Goal: Task Accomplishment & Management: Manage account settings

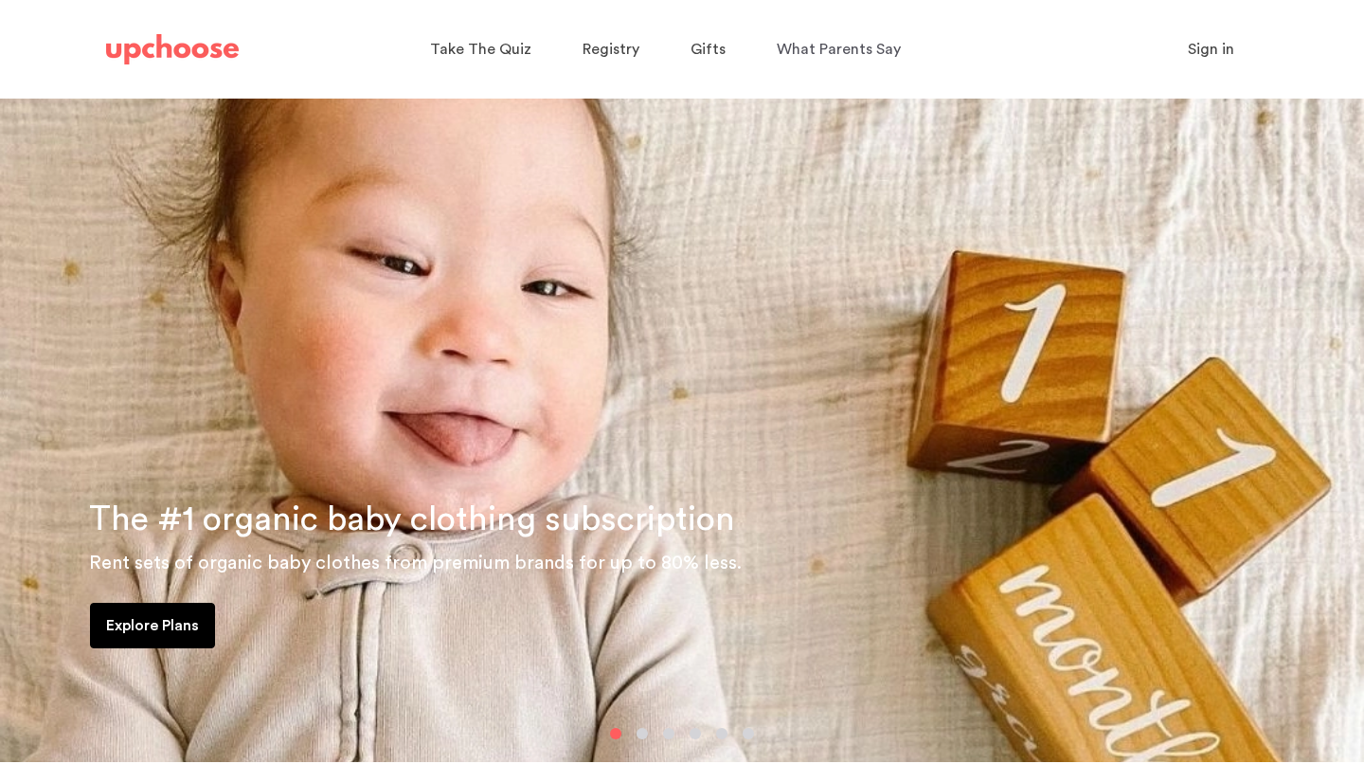
click at [1198, 56] on span "Sign in" at bounding box center [1211, 49] width 46 height 15
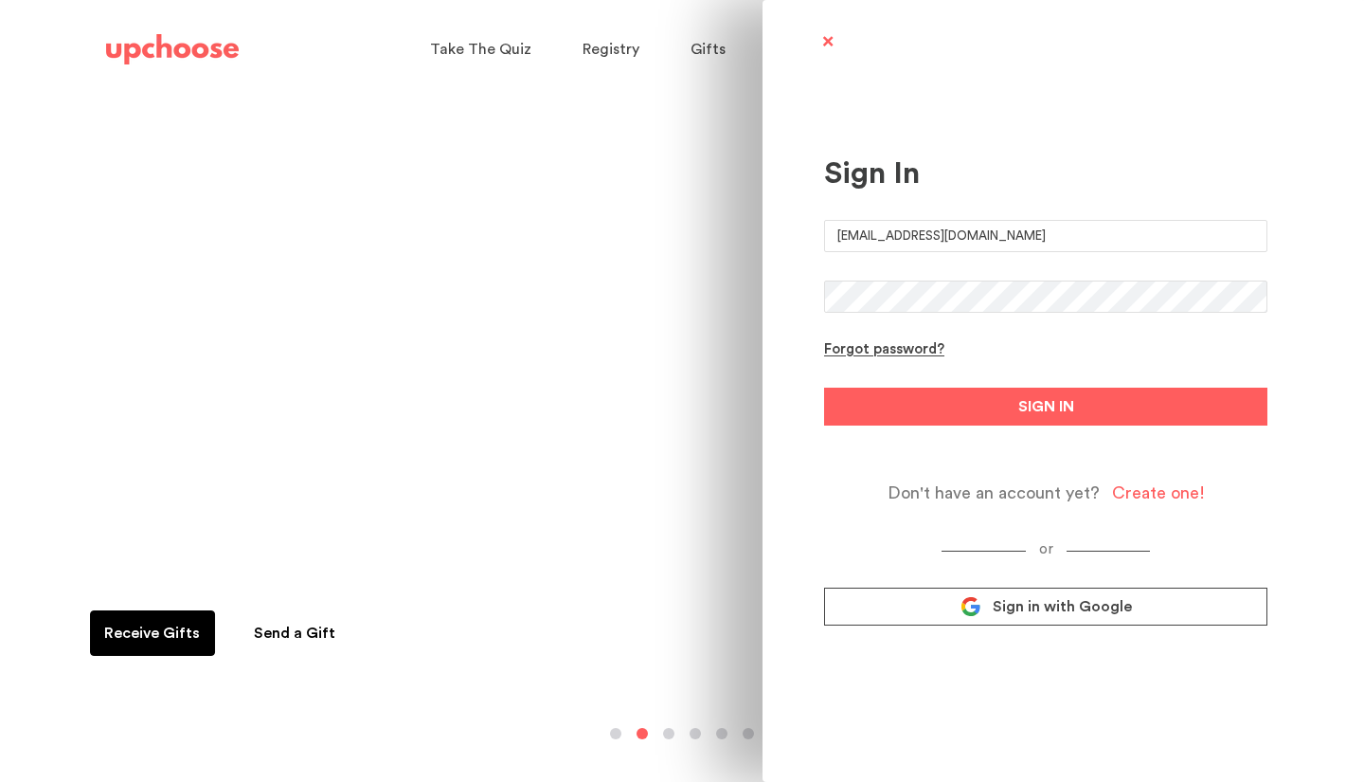
type input "[EMAIL_ADDRESS][DOMAIN_NAME]"
click at [1046, 406] on button "SIGN IN" at bounding box center [1045, 406] width 443 height 38
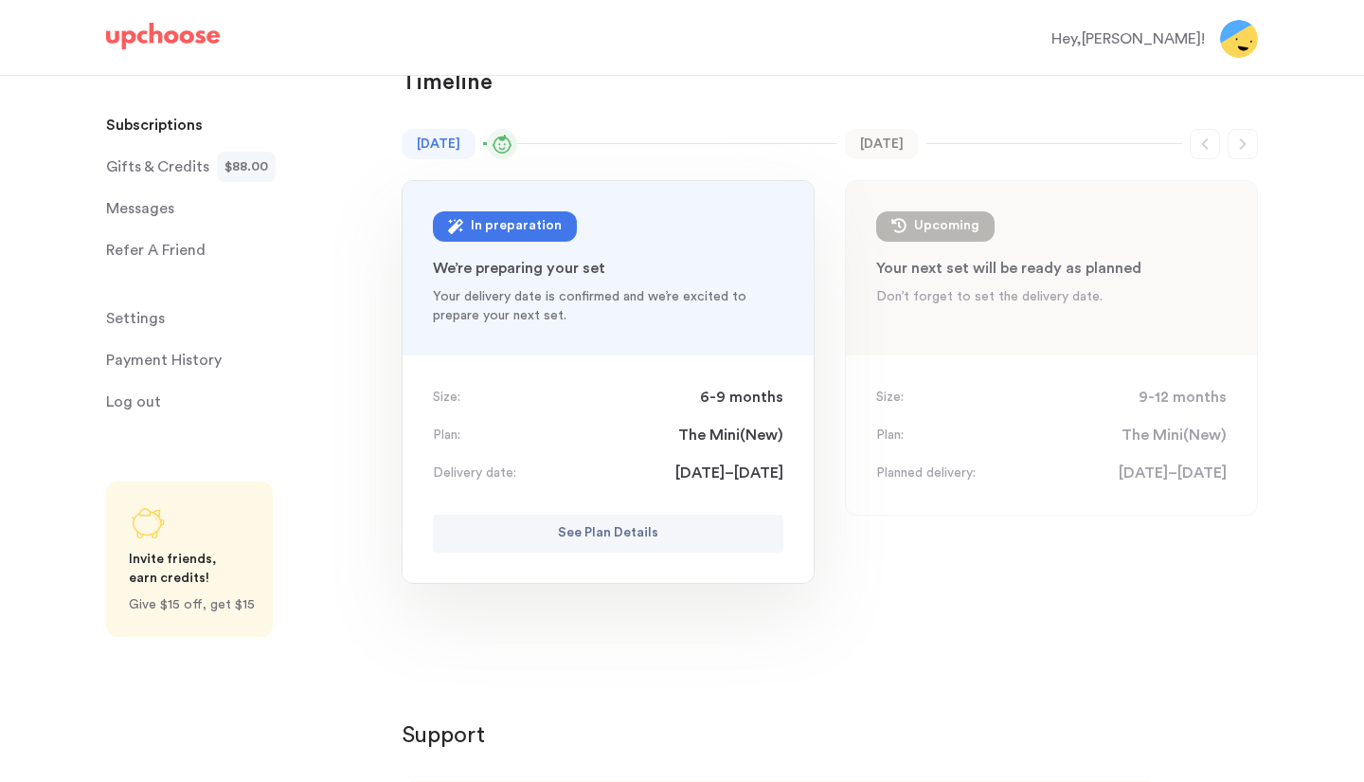
scroll to position [115, 0]
click at [636, 527] on p "See Plan Details" at bounding box center [608, 532] width 100 height 23
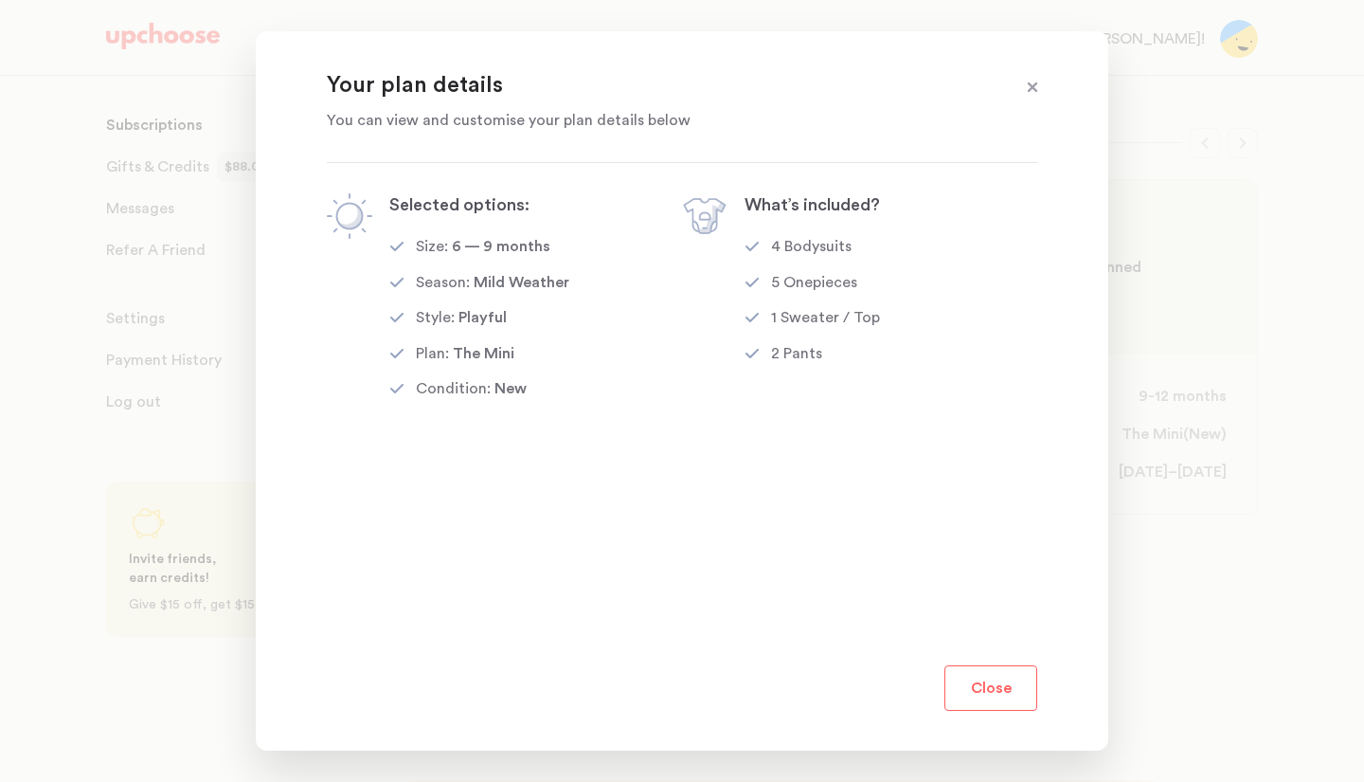
click at [1035, 87] on span at bounding box center [1032, 88] width 25 height 25
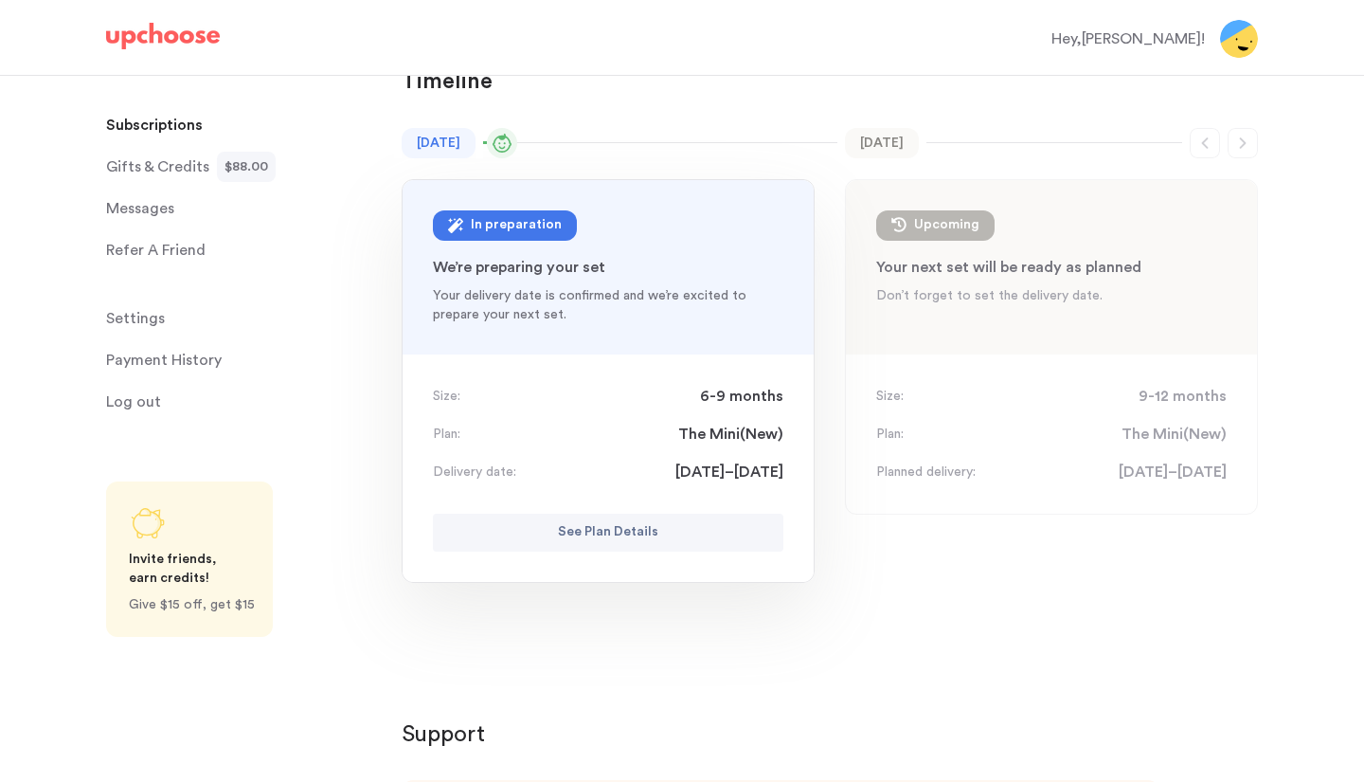
click at [154, 324] on span "Settings" at bounding box center [135, 318] width 59 height 38
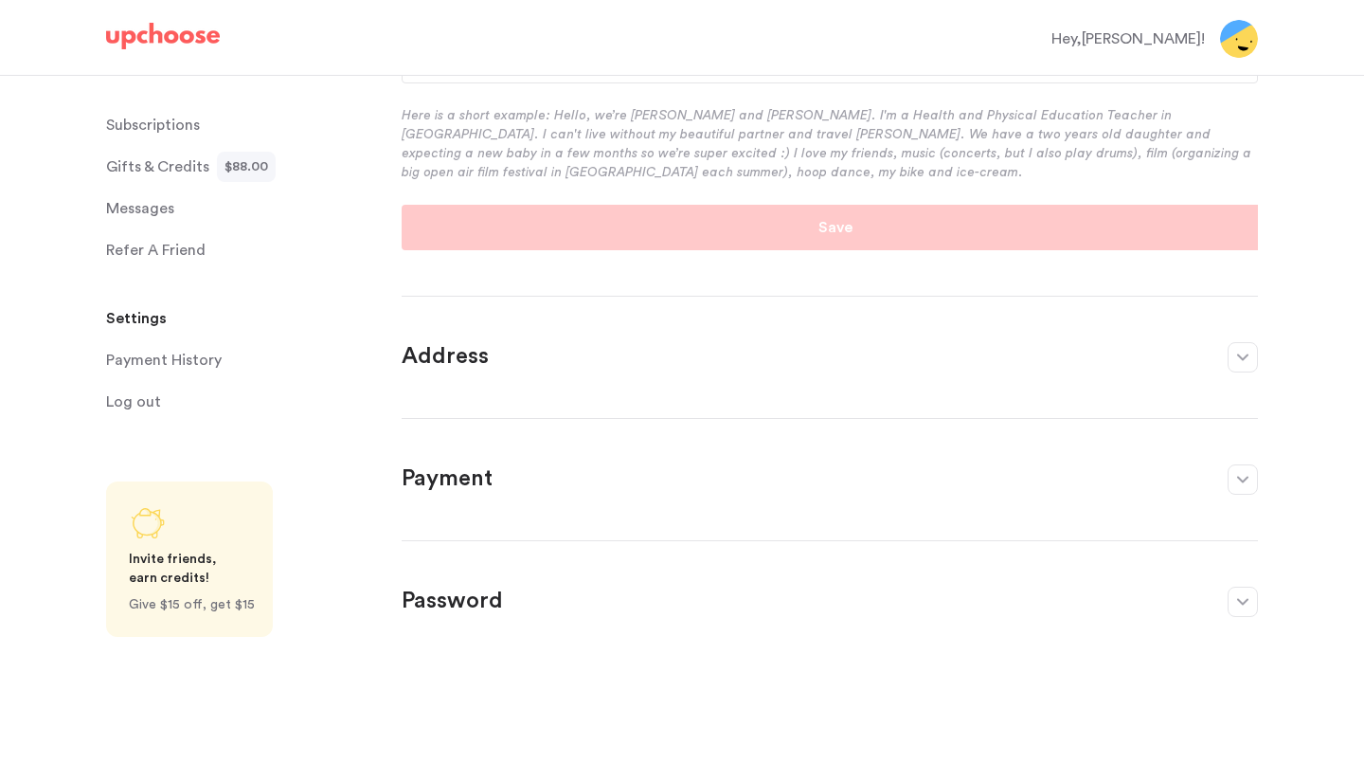
click at [492, 354] on p "Address ﻿" at bounding box center [805, 357] width 807 height 30
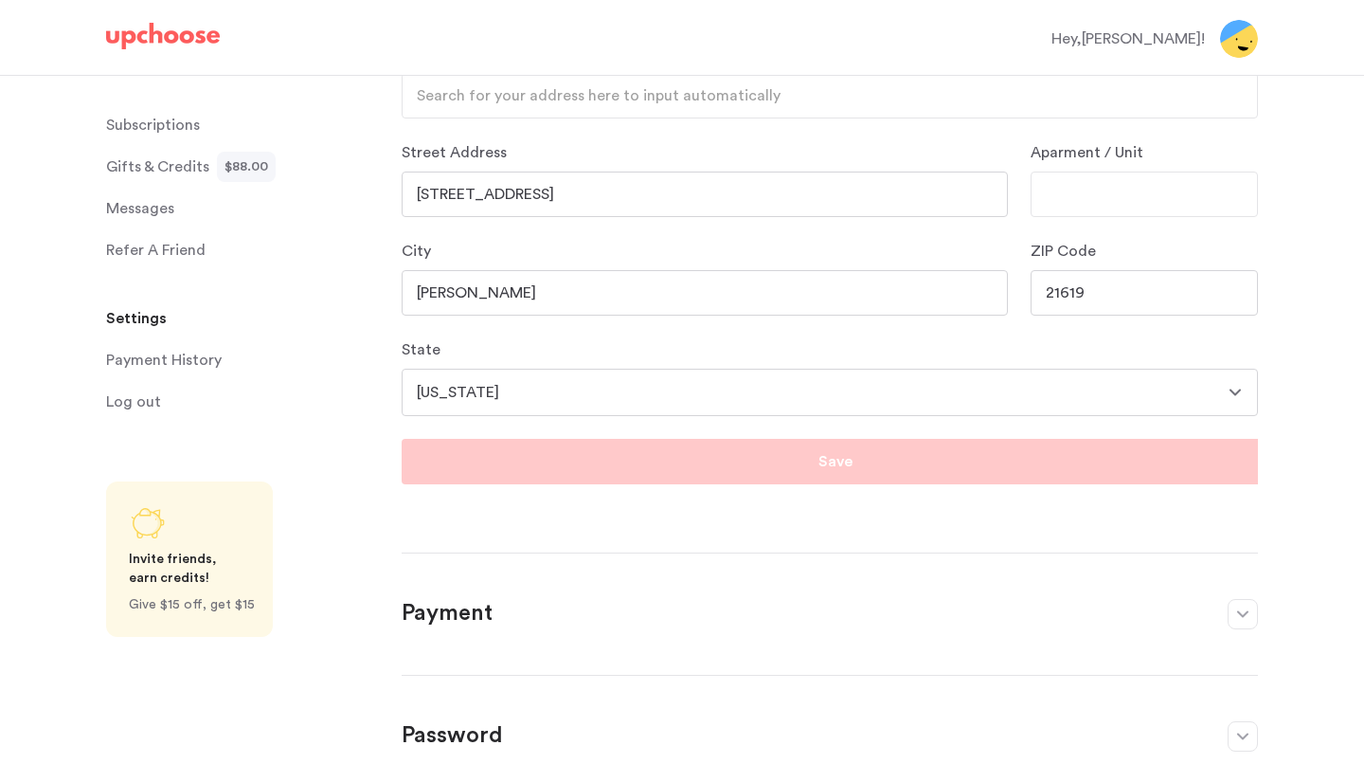
scroll to position [404, 0]
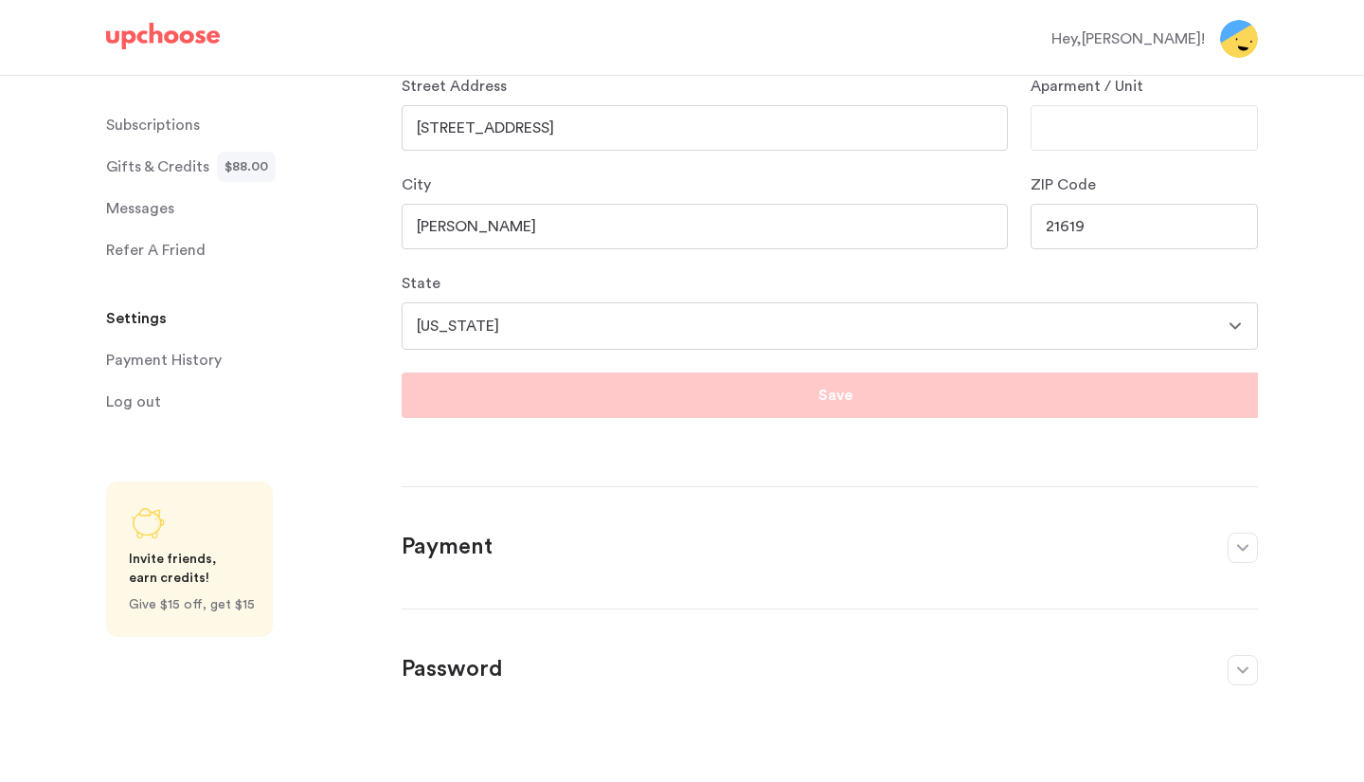
click at [445, 539] on p "Payment" at bounding box center [805, 547] width 807 height 30
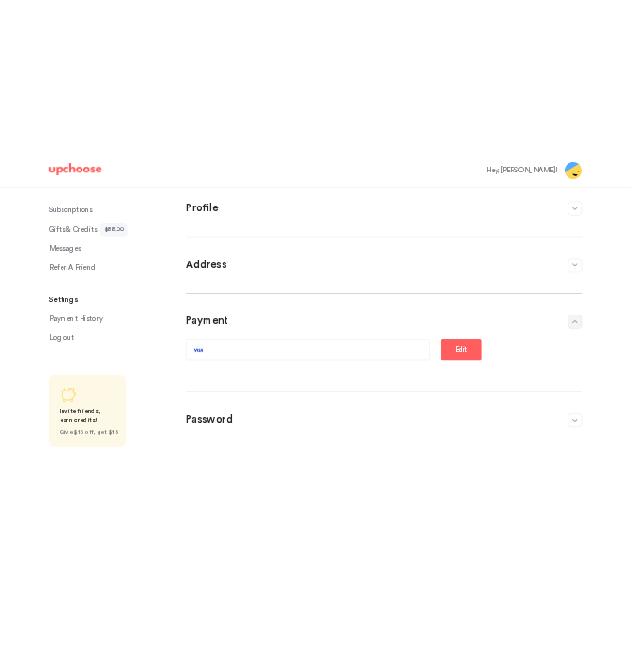
scroll to position [0, 0]
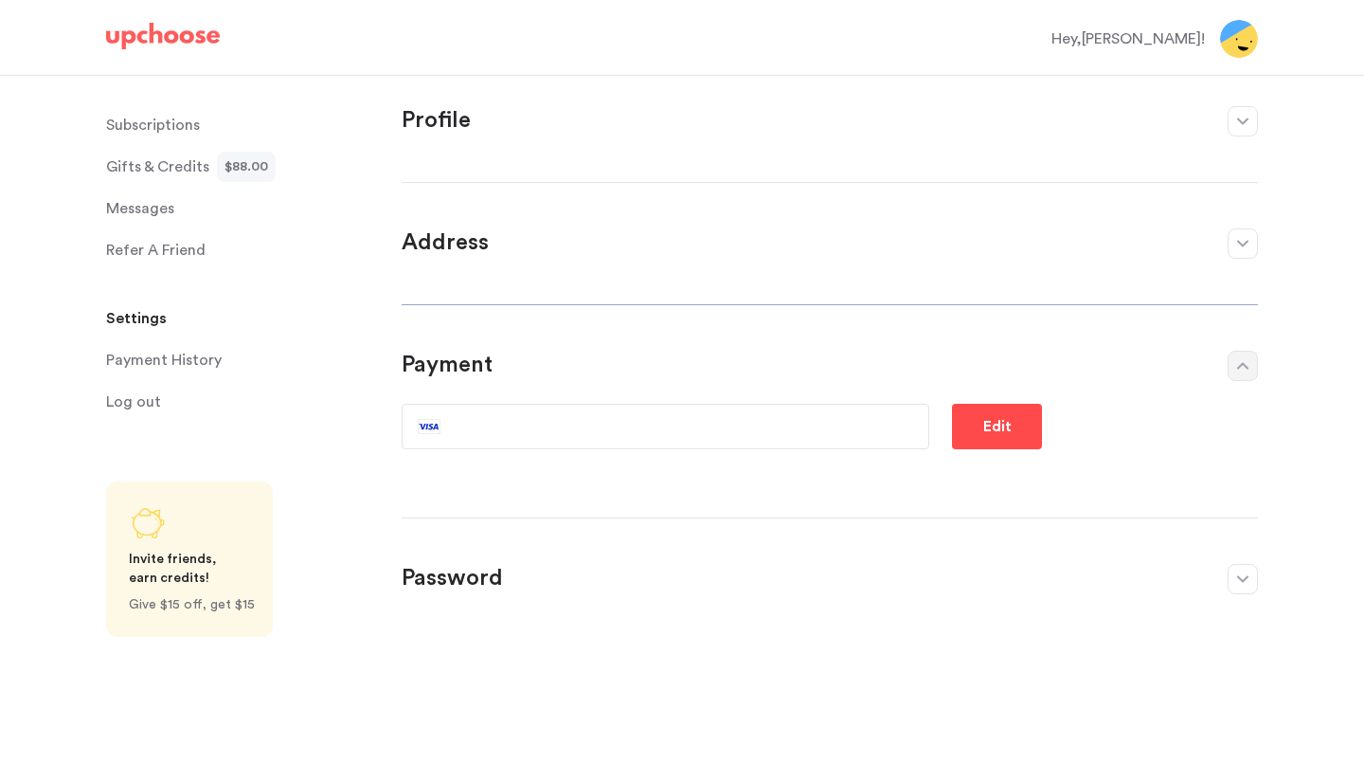
click at [985, 417] on p "Edit" at bounding box center [997, 426] width 28 height 23
